Goal: Contribute content: Contribute content

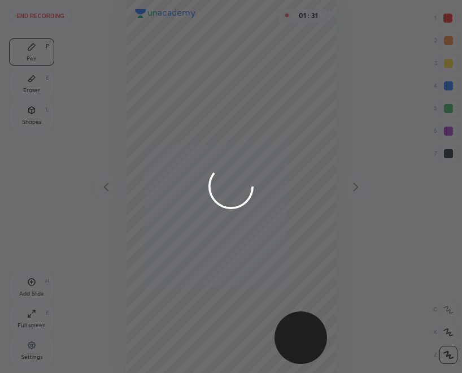
scroll to position [373, 281]
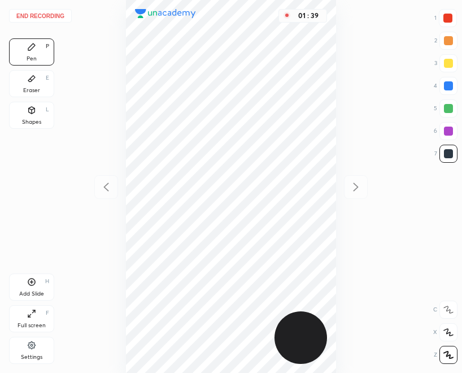
click at [37, 14] on button "End recording" at bounding box center [40, 16] width 63 height 14
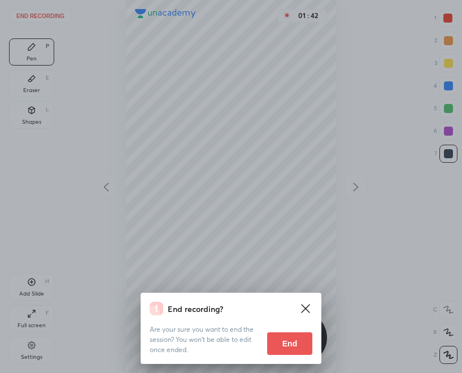
click at [300, 341] on button "End" at bounding box center [289, 343] width 45 height 23
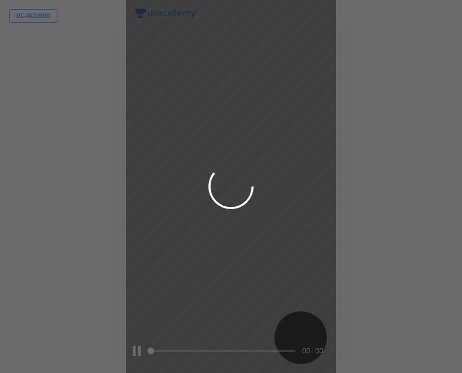
scroll to position [373, 281]
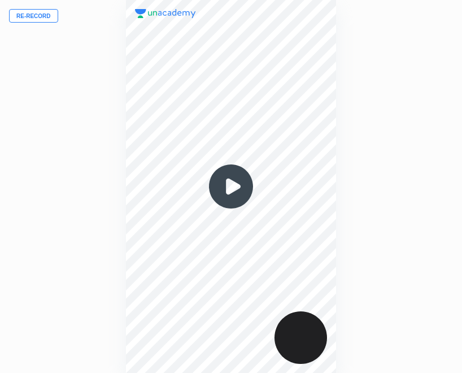
click at [235, 189] on img at bounding box center [231, 186] width 54 height 54
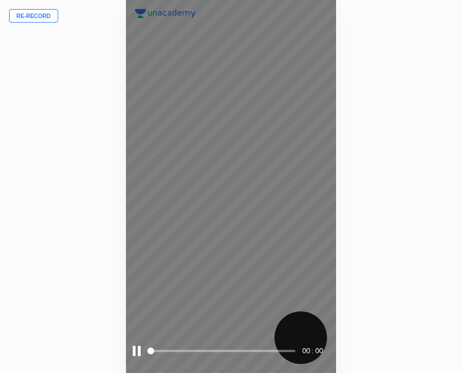
click at [221, 347] on span at bounding box center [223, 351] width 146 height 17
click at [219, 354] on span at bounding box center [223, 351] width 146 height 17
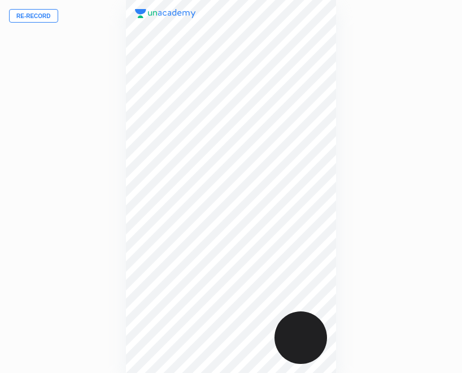
click at [25, 14] on button "Re-record" at bounding box center [33, 16] width 49 height 14
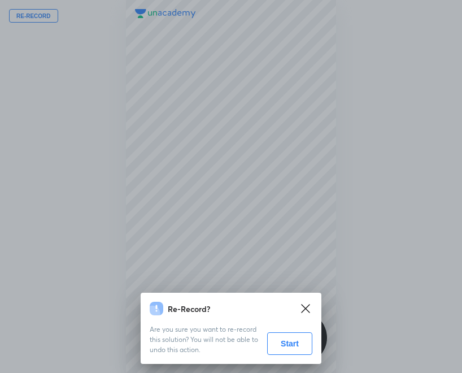
click at [292, 342] on button "Start" at bounding box center [289, 343] width 45 height 23
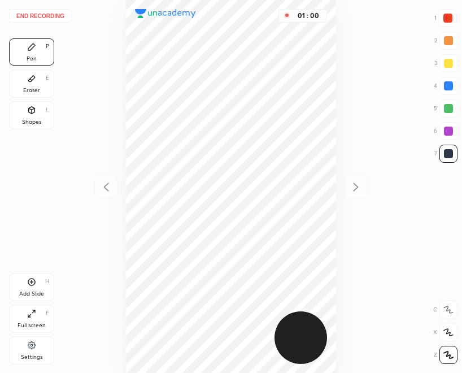
click at [46, 14] on button "End recording" at bounding box center [40, 16] width 63 height 14
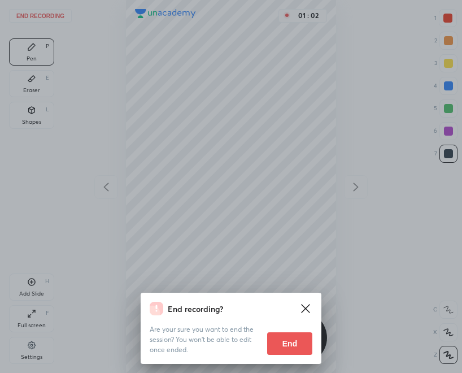
click at [299, 350] on button "End" at bounding box center [289, 343] width 45 height 23
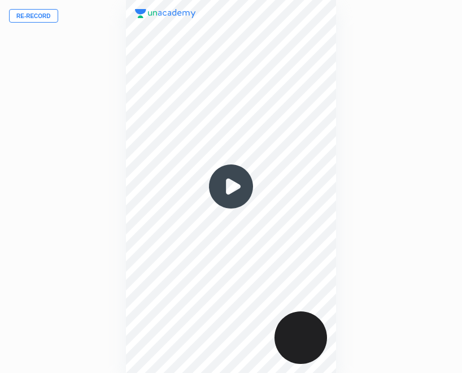
click at [227, 192] on img at bounding box center [231, 186] width 54 height 54
